Goal: Navigation & Orientation: Find specific page/section

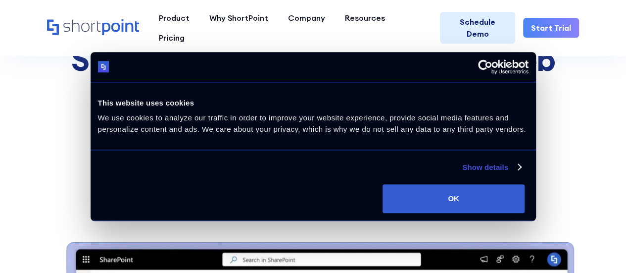
scroll to position [49, 0]
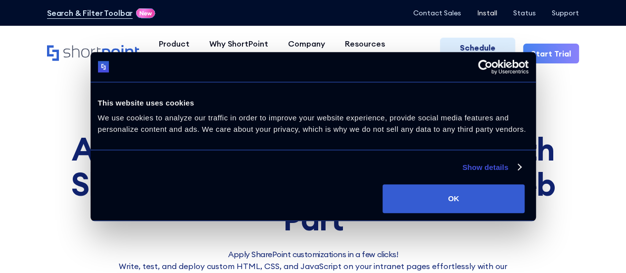
click at [492, 11] on p "Install" at bounding box center [487, 13] width 20 height 8
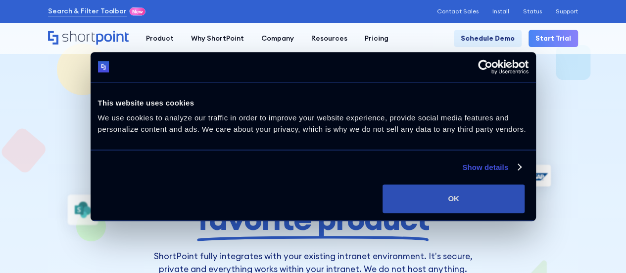
drag, startPoint x: 574, startPoint y: 196, endPoint x: 566, endPoint y: 192, distance: 8.9
click at [525, 196] on button "OK" at bounding box center [454, 198] width 142 height 29
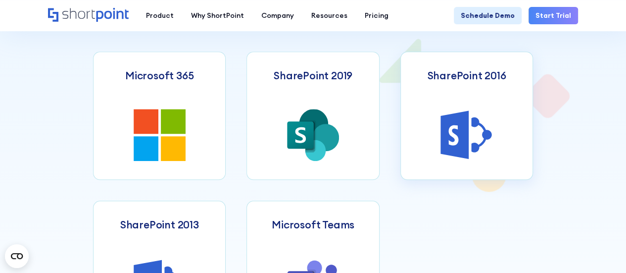
scroll to position [396, 0]
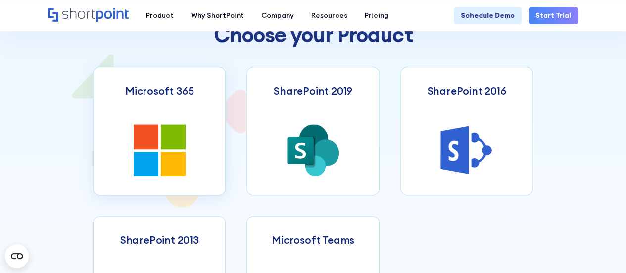
click at [191, 134] on link "Microsoft 365" at bounding box center [159, 131] width 133 height 128
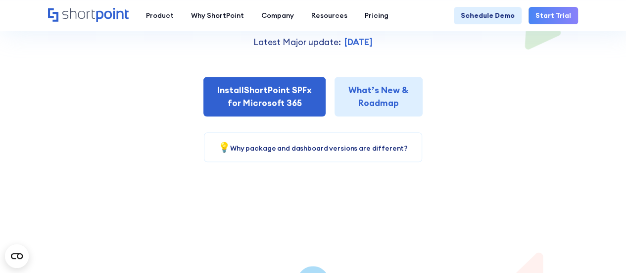
scroll to position [247, 0]
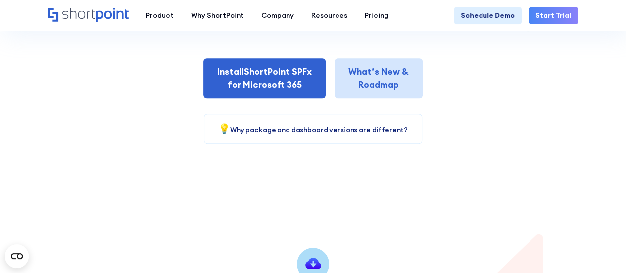
click at [379, 94] on link "What’s New & Roadmap" at bounding box center [379, 78] width 88 height 40
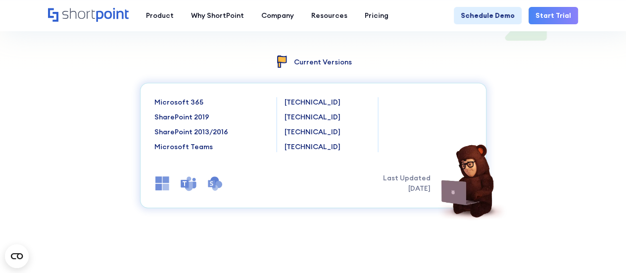
scroll to position [445, 0]
